Goal: Task Accomplishment & Management: Manage account settings

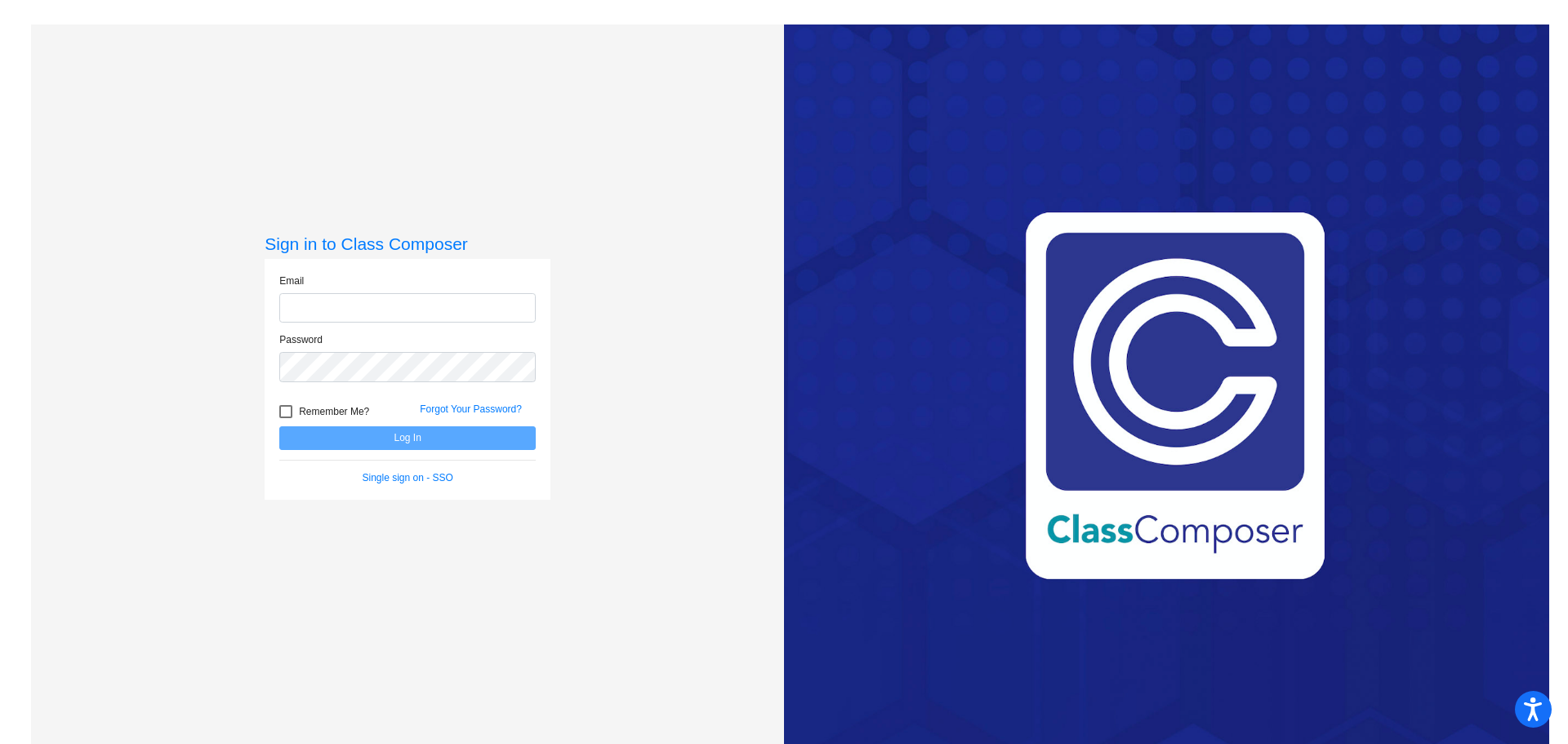
type input "[EMAIL_ADDRESS][DOMAIN_NAME]"
click at [378, 444] on button "Log In" at bounding box center [407, 438] width 256 height 23
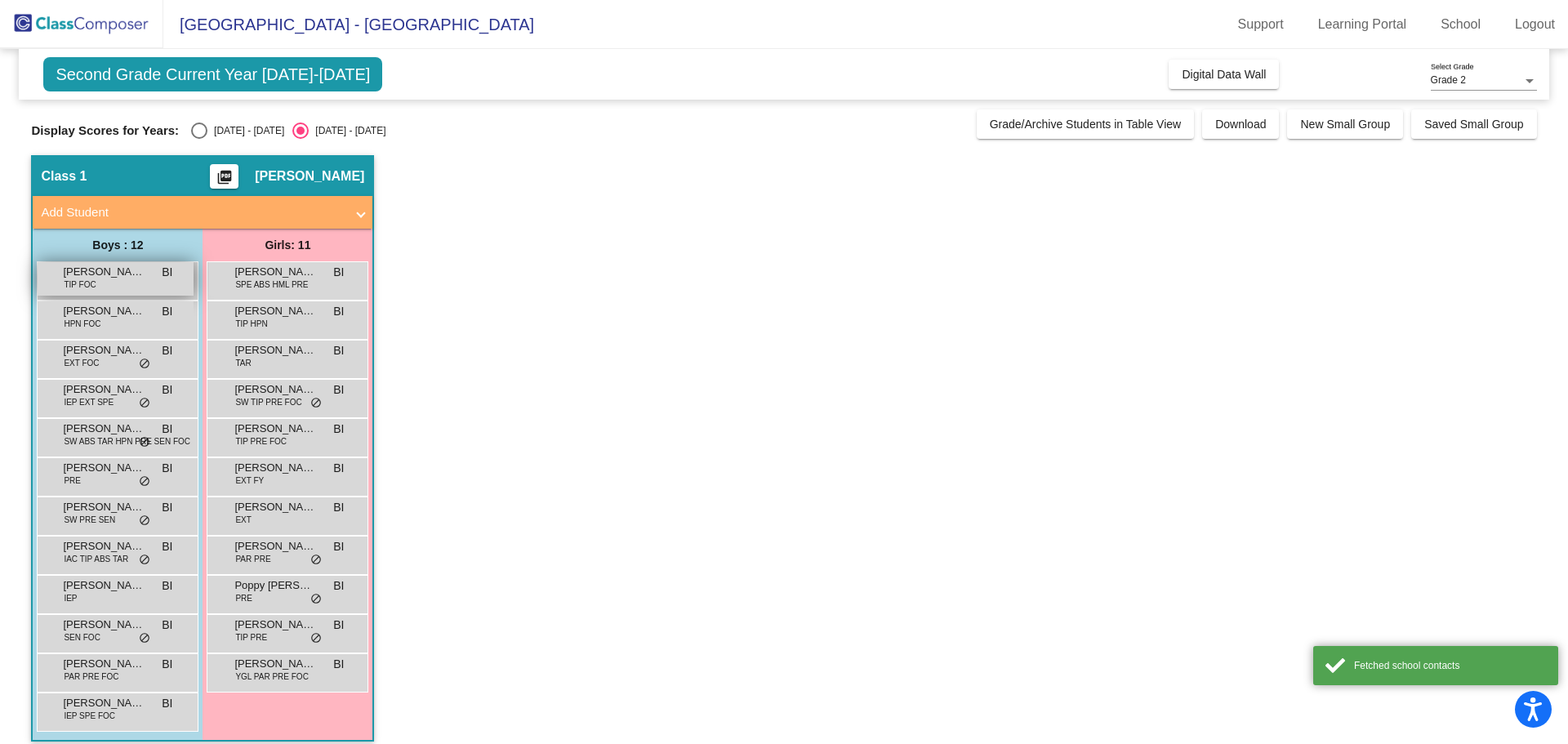
click at [85, 271] on span "[PERSON_NAME]" at bounding box center [104, 272] width 81 height 17
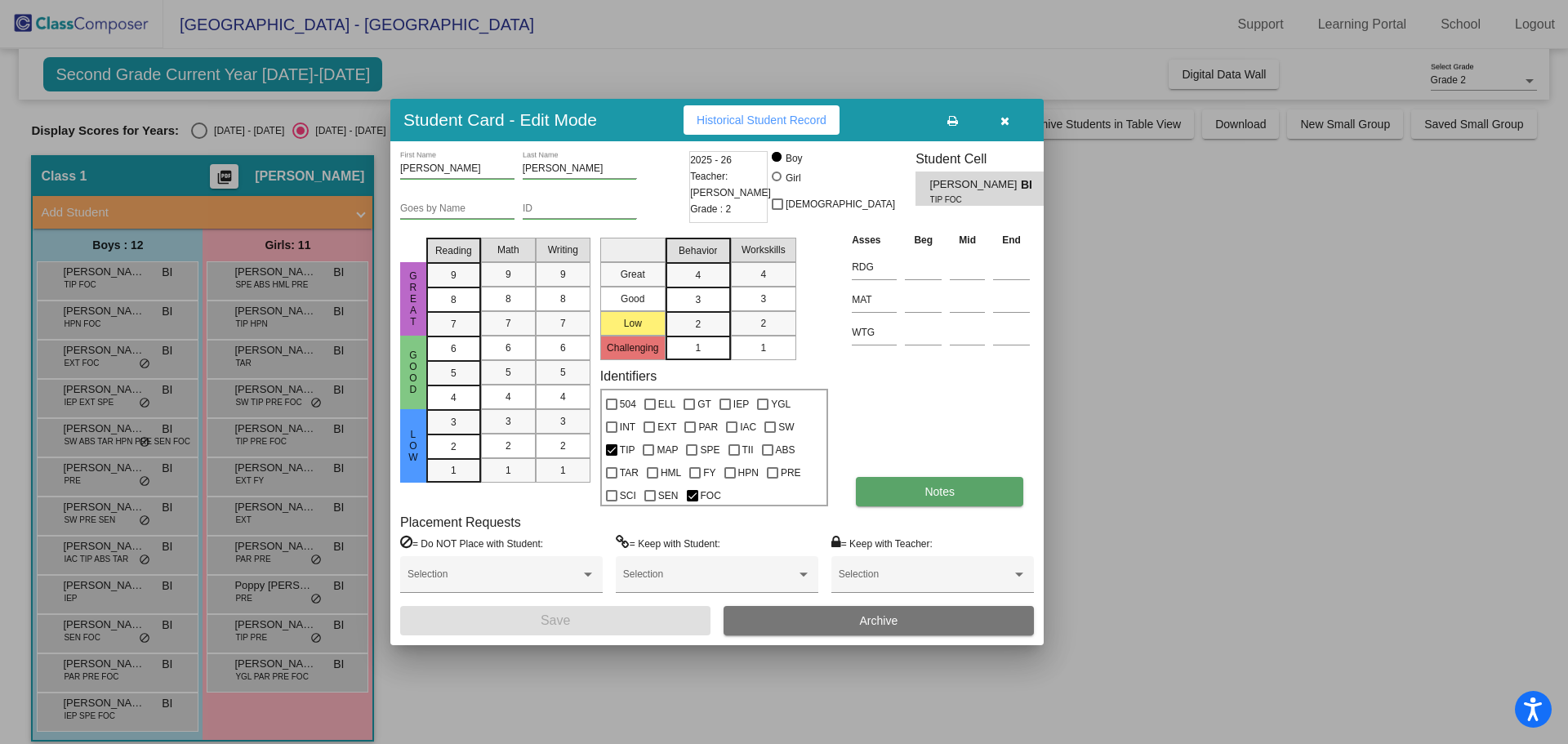
click at [880, 488] on button "Notes" at bounding box center [939, 491] width 167 height 29
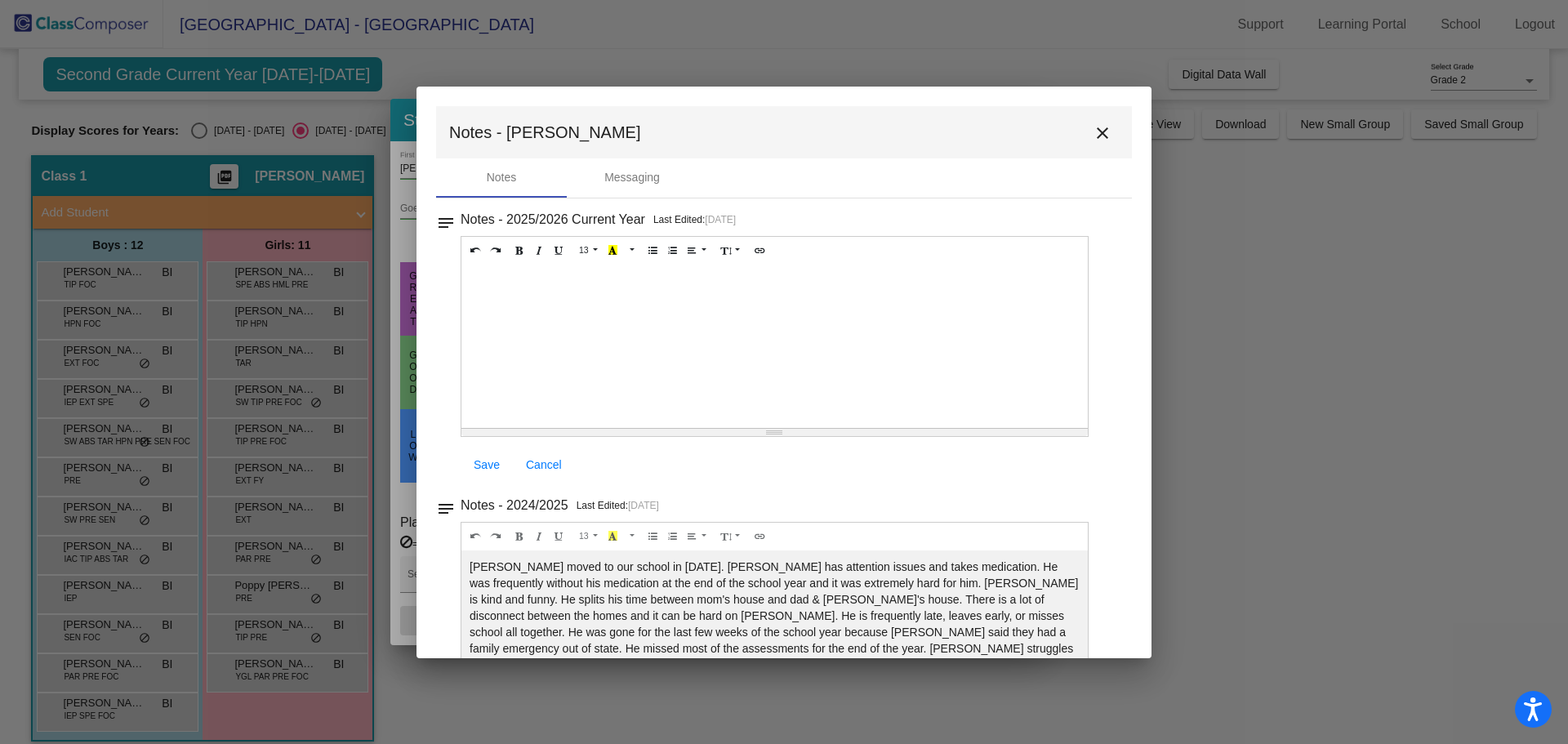
scroll to position [84, 0]
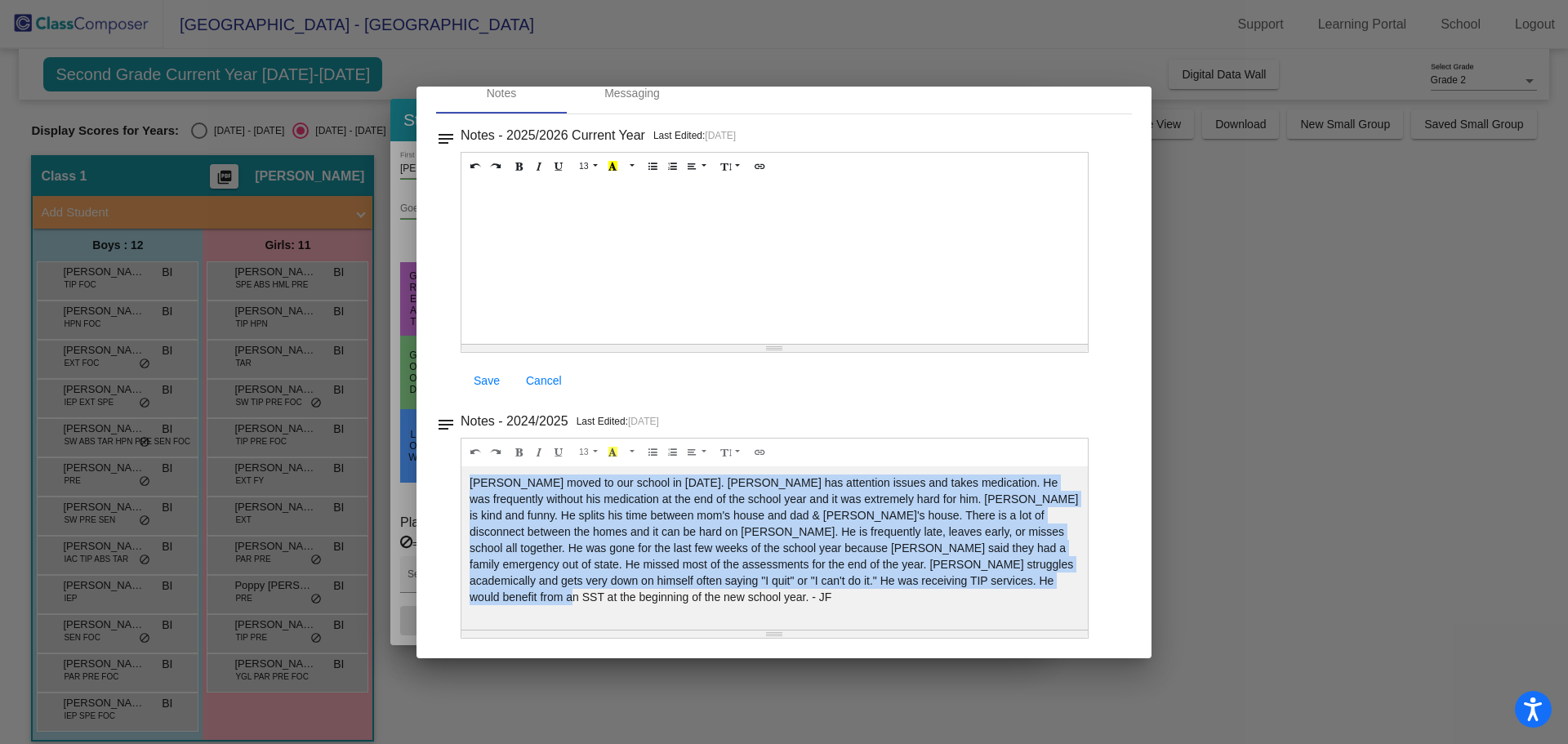
drag, startPoint x: 1036, startPoint y: 580, endPoint x: 472, endPoint y: 488, distance: 571.5
click at [472, 488] on div "[PERSON_NAME] moved to our school in [DATE]. [PERSON_NAME] has attention issues…" at bounding box center [774, 548] width 626 height 163
copy div "[PERSON_NAME] moved to our school in [DATE]. [PERSON_NAME] has attention issues…"
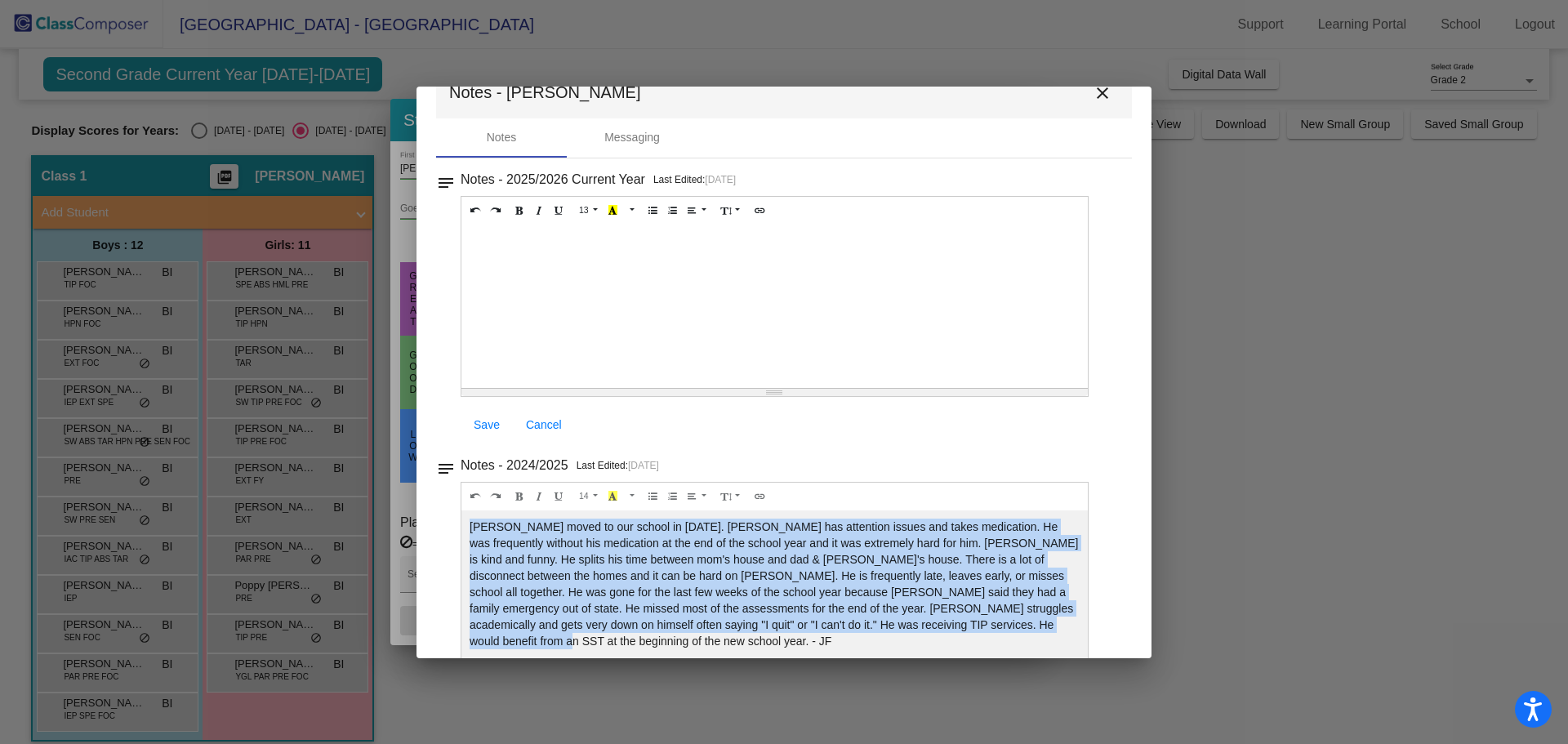
scroll to position [0, 0]
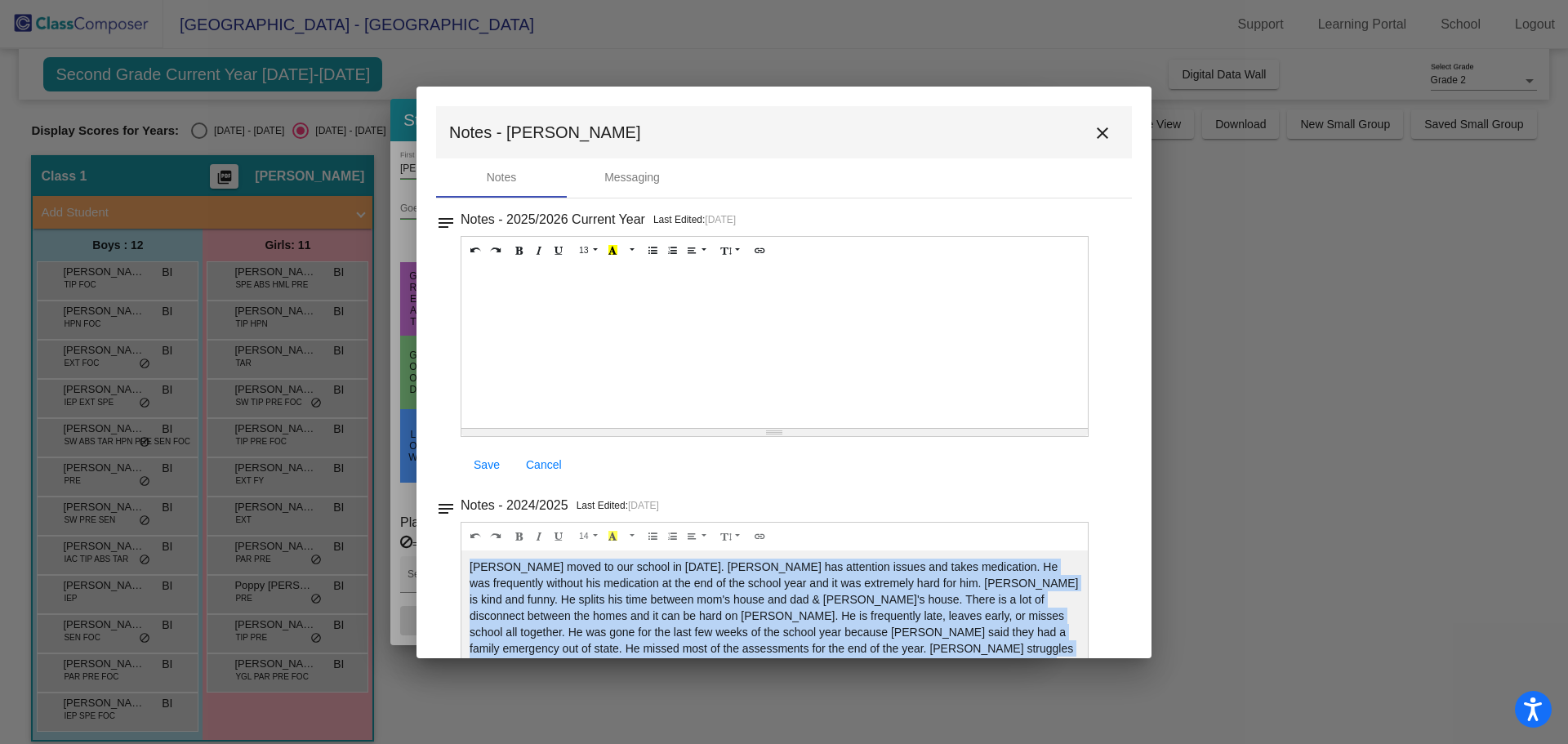
click at [1092, 139] on mat-icon "close" at bounding box center [1102, 133] width 20 height 20
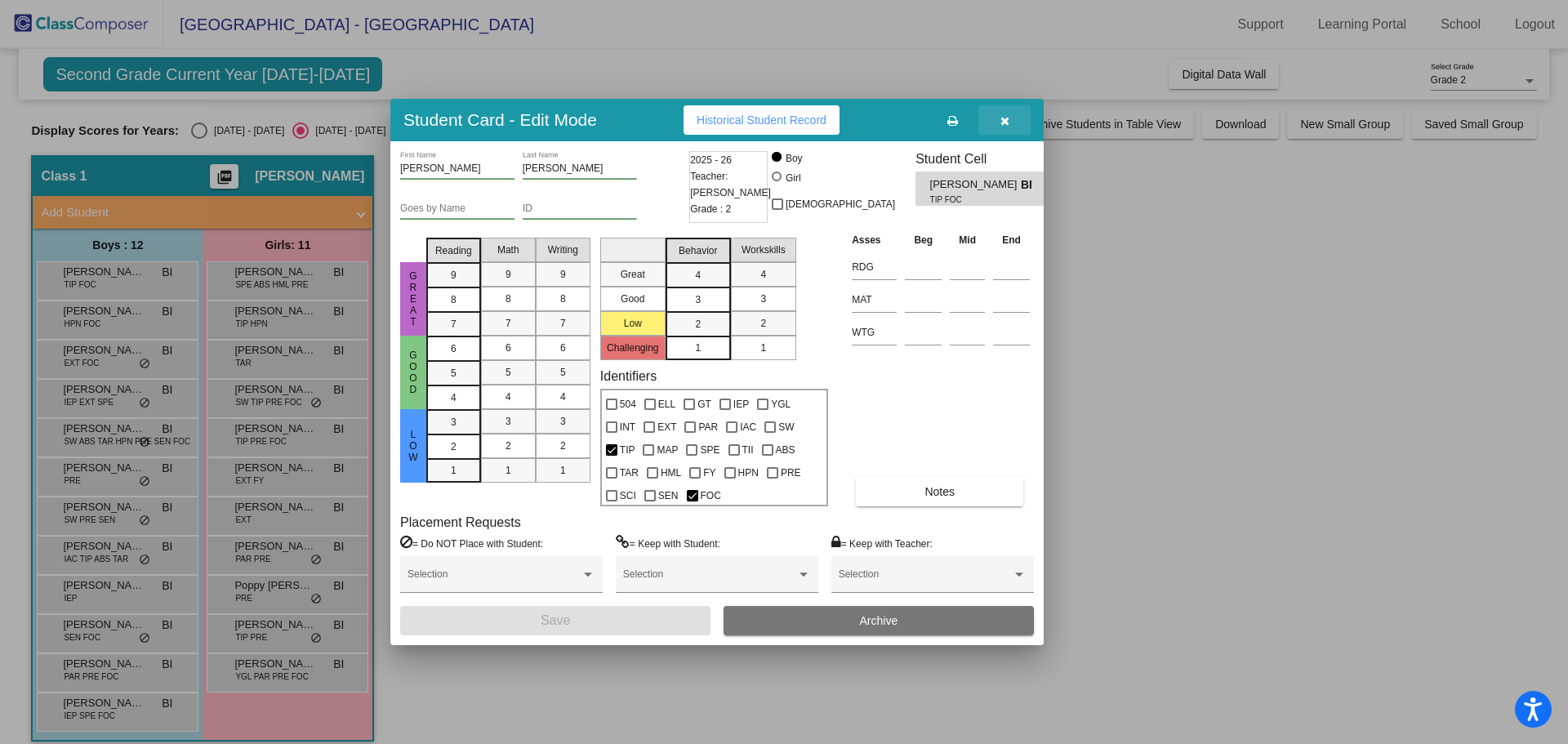
click at [1009, 116] on button "button" at bounding box center [1004, 120] width 52 height 29
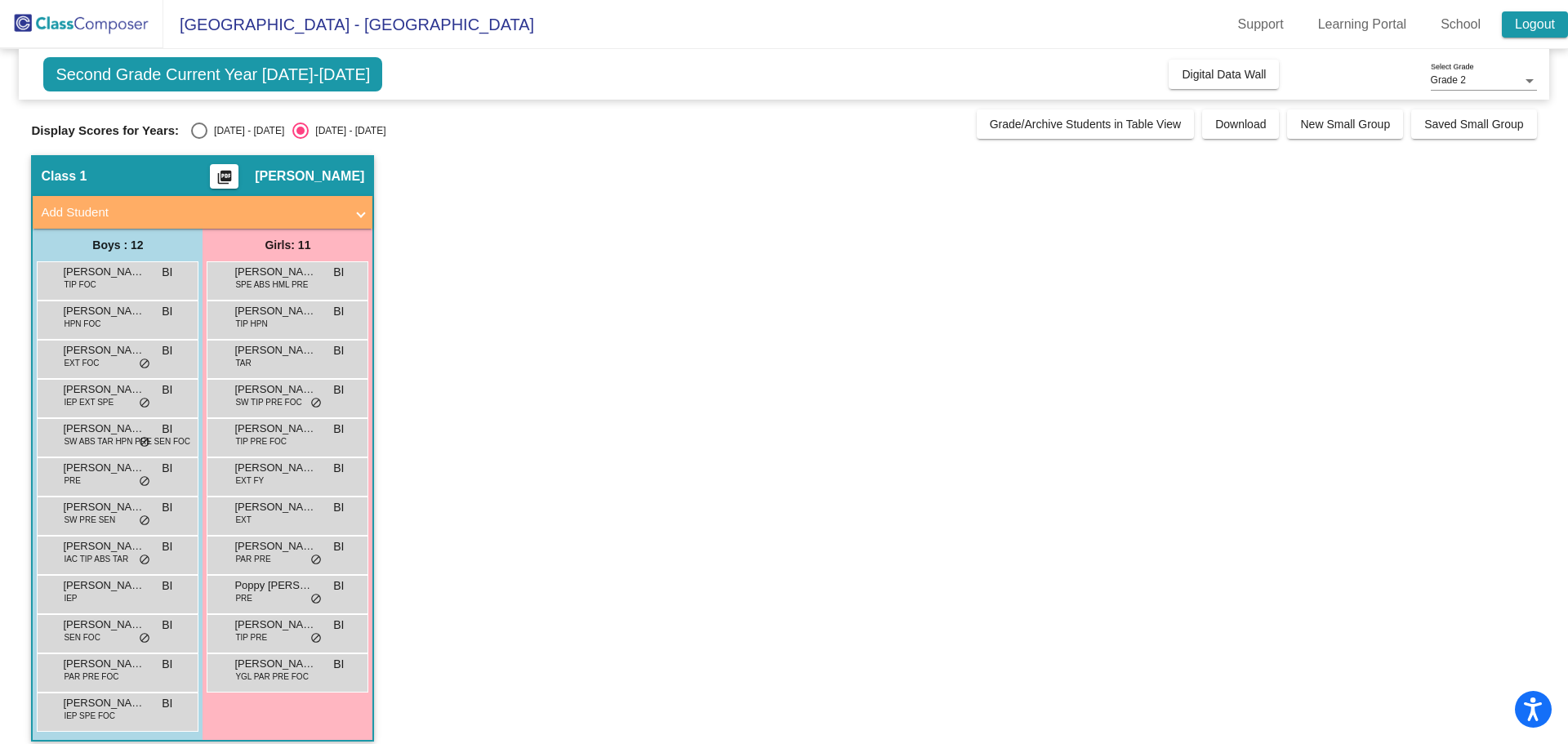
click at [1519, 12] on link "Logout" at bounding box center [1535, 24] width 67 height 26
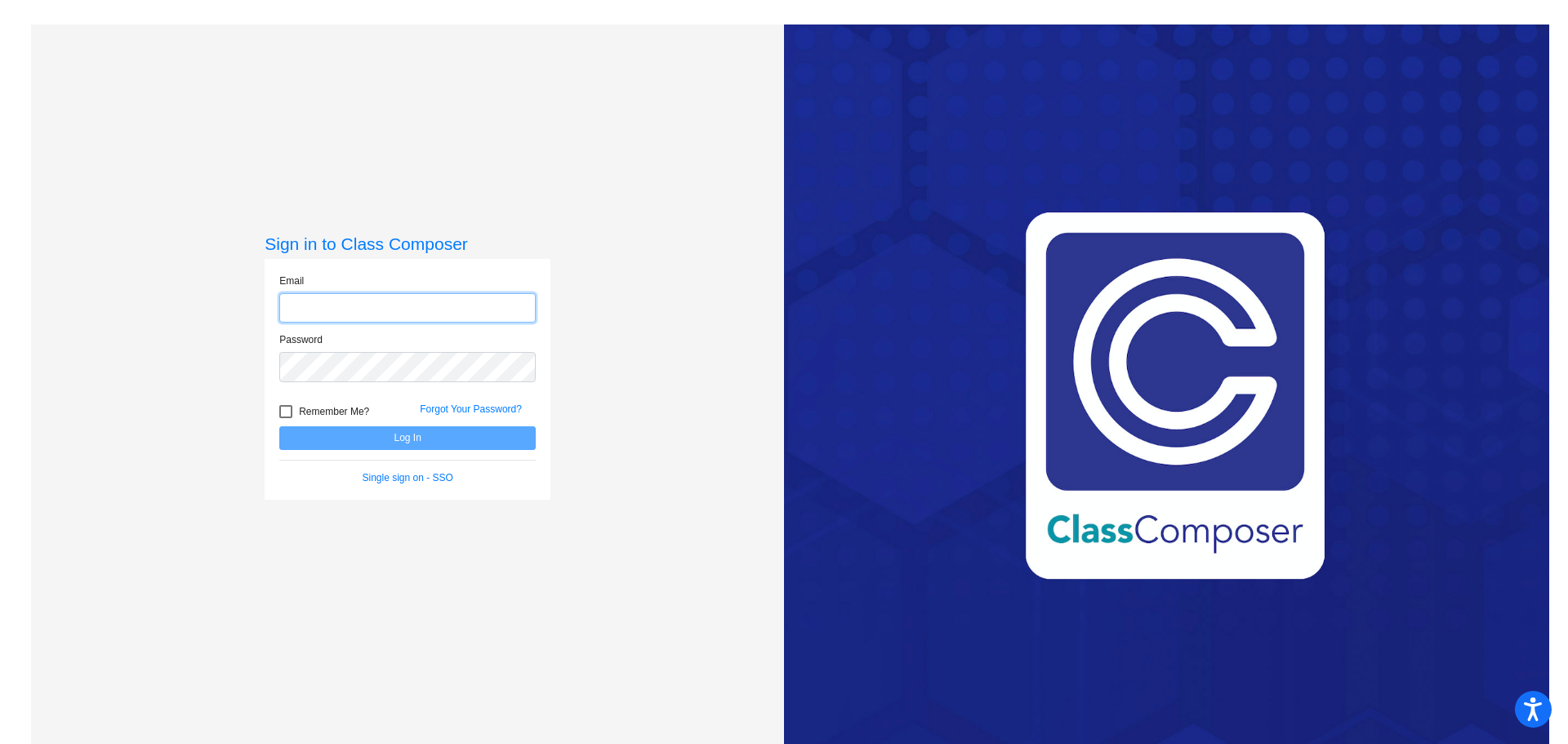
type input "[EMAIL_ADDRESS][DOMAIN_NAME]"
